Goal: Task Accomplishment & Management: Use online tool/utility

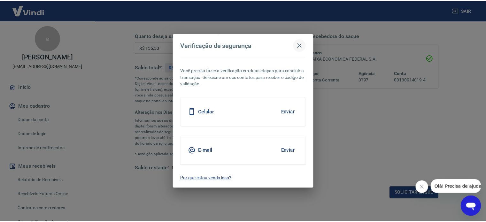
scroll to position [96, 0]
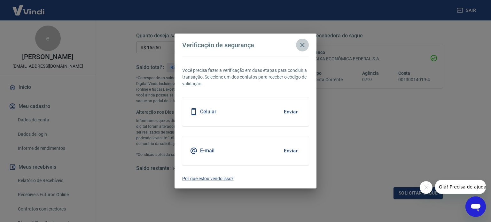
click at [302, 46] on icon "button" at bounding box center [302, 45] width 8 height 8
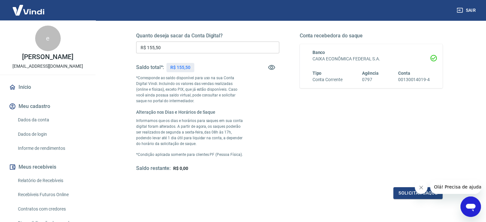
scroll to position [32, 0]
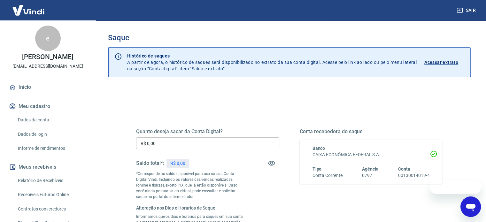
scroll to position [32, 0]
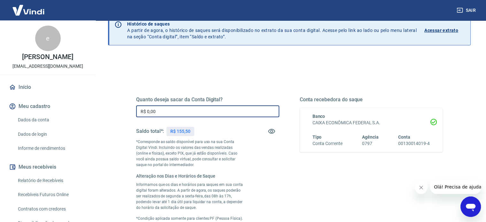
click at [202, 112] on input "R$ 0,00" at bounding box center [207, 111] width 143 height 12
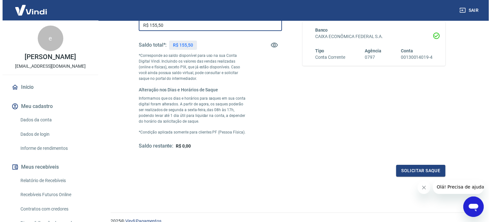
scroll to position [147, 0]
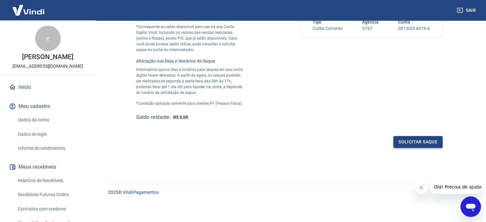
type input "R$ 155,50"
click at [413, 141] on button "Solicitar saque" at bounding box center [417, 142] width 49 height 12
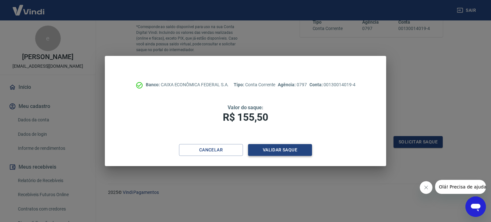
click at [278, 152] on button "Validar saque" at bounding box center [280, 150] width 64 height 12
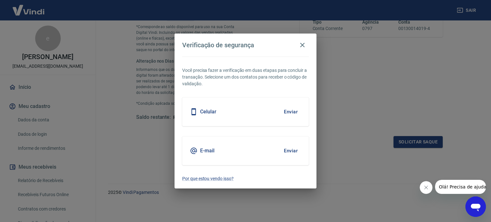
click at [293, 152] on button "Enviar" at bounding box center [290, 150] width 21 height 13
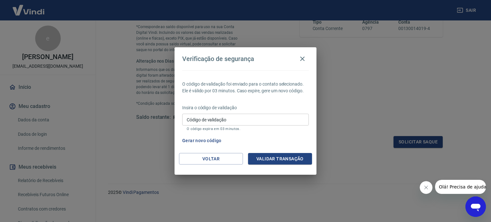
click at [244, 120] on input "Código de validação" at bounding box center [245, 120] width 126 height 12
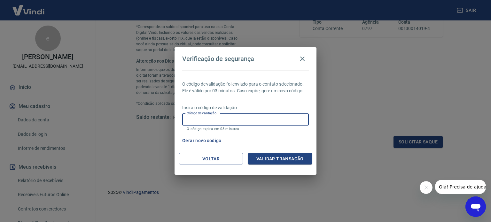
paste input "312448"
type input "312448"
drag, startPoint x: 275, startPoint y: 156, endPoint x: 284, endPoint y: 135, distance: 22.3
click at [275, 156] on button "Validar transação" at bounding box center [280, 159] width 64 height 12
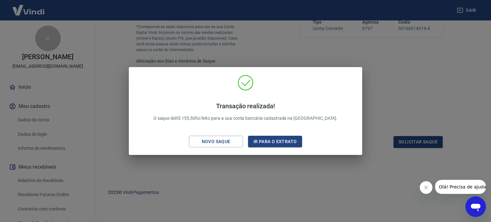
click at [374, 55] on div "Transação realizada! O saque de R$ 155,50 foi feito para a sua conta bancária c…" at bounding box center [245, 111] width 491 height 222
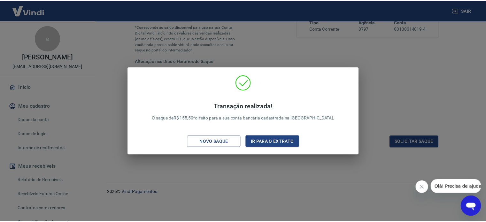
scroll to position [94, 0]
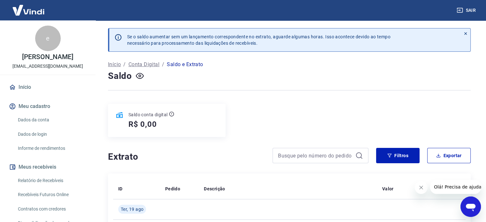
click at [298, 75] on div "Saldo" at bounding box center [289, 76] width 363 height 13
